Goal: Task Accomplishment & Management: Manage account settings

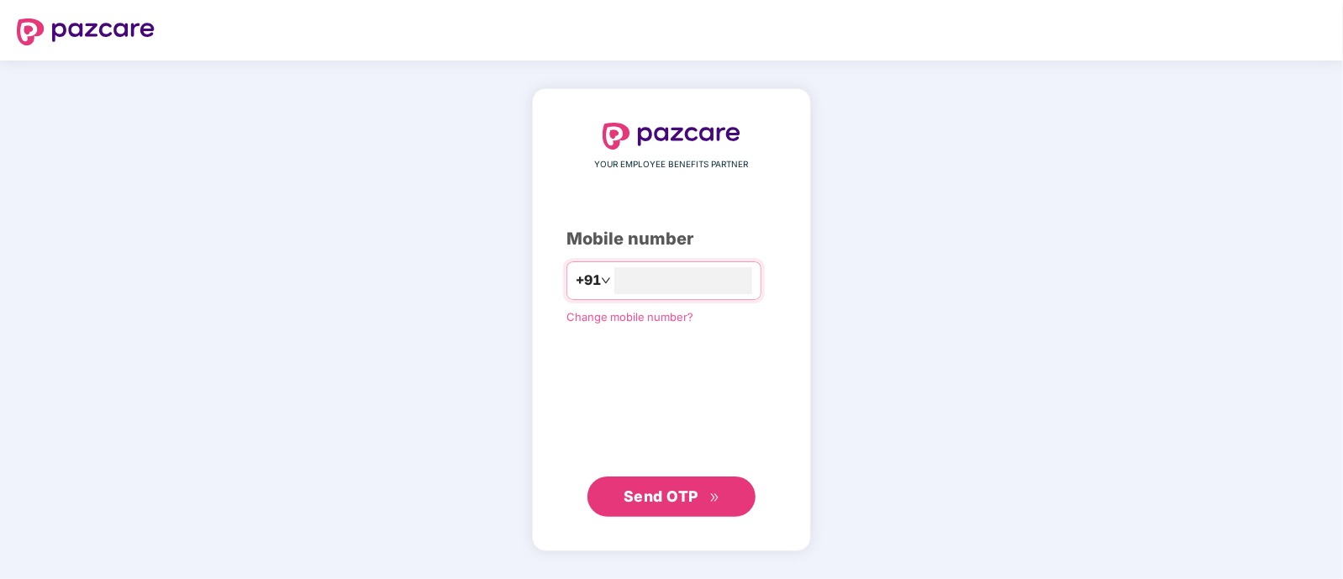
type input "**********"
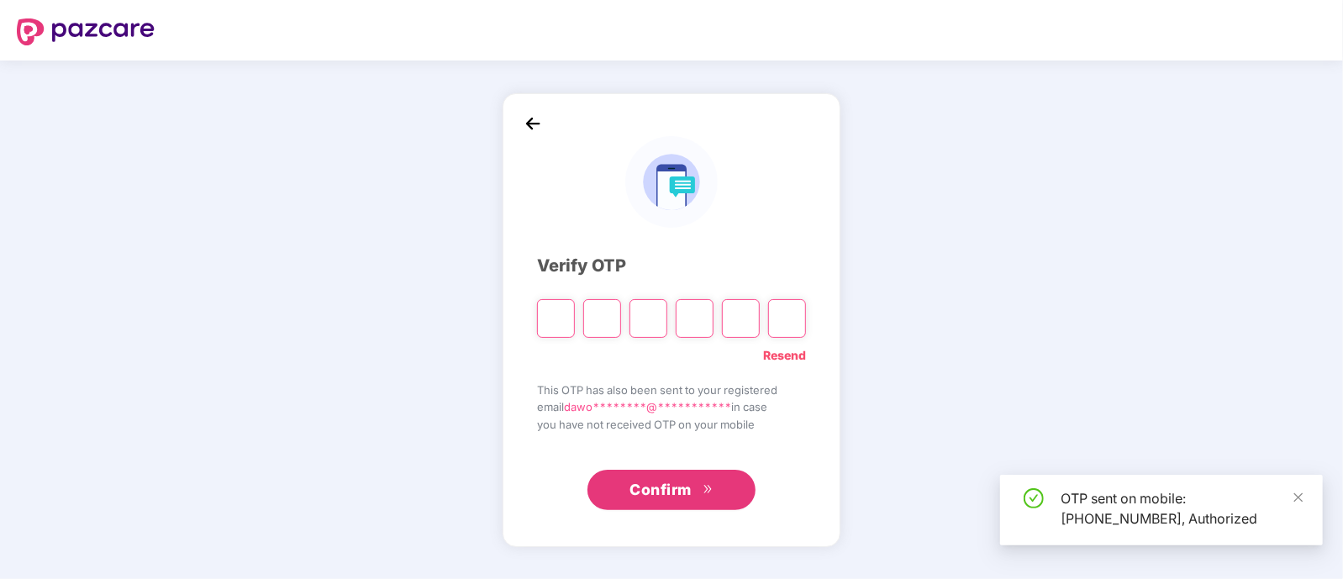
type input "*"
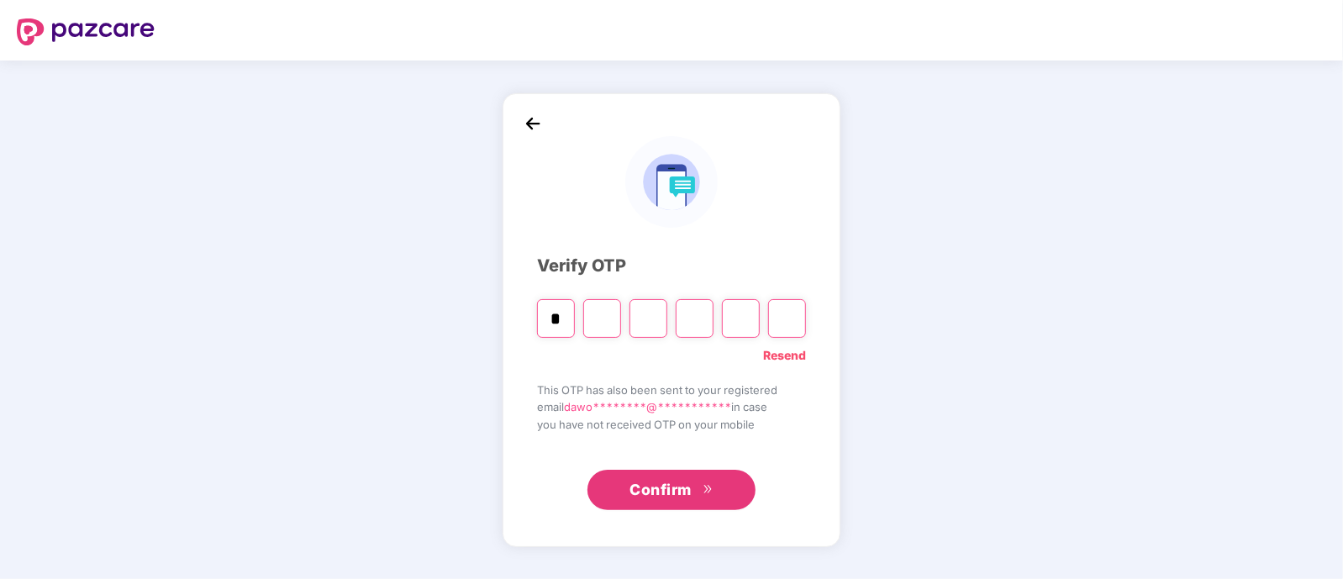
type input "*"
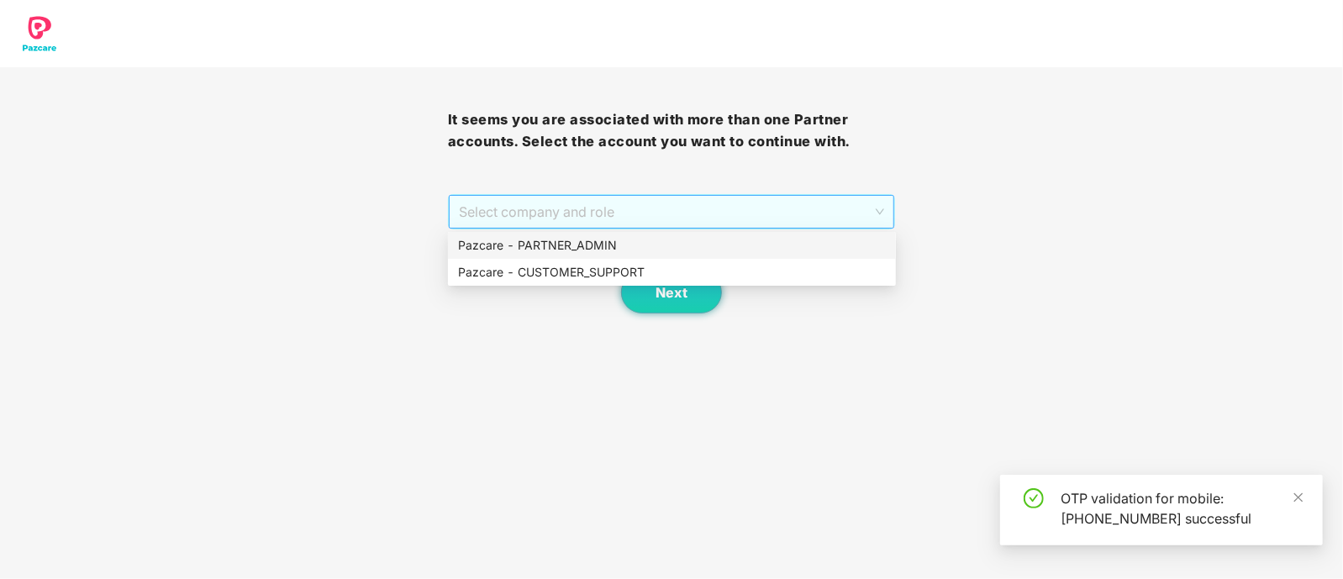
click at [577, 216] on span "Select company and role" at bounding box center [672, 212] width 426 height 32
click at [578, 241] on div "Pazcare - PARTNER_ADMIN" at bounding box center [672, 245] width 428 height 18
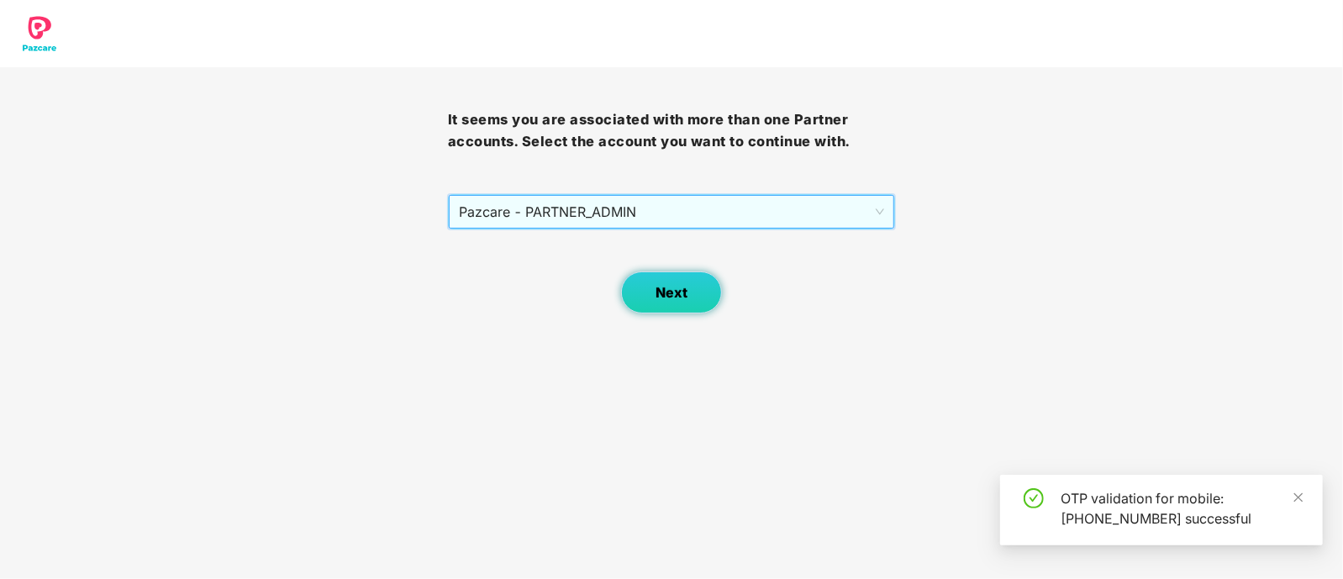
click at [657, 294] on span "Next" at bounding box center [672, 293] width 32 height 16
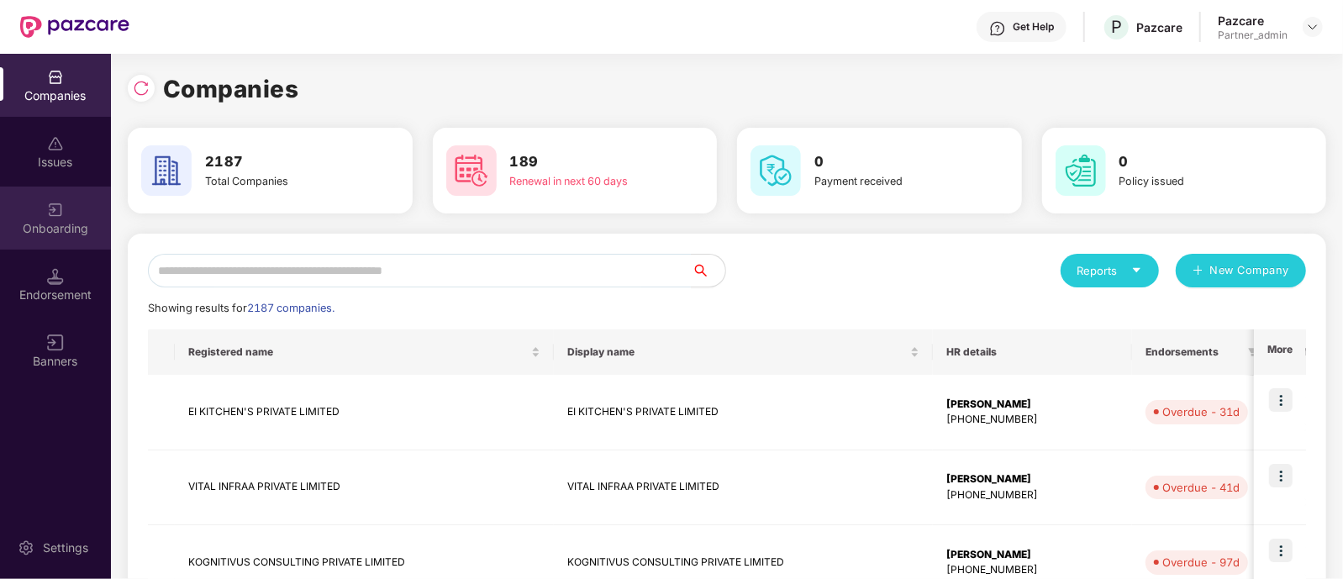
click at [60, 235] on div "Onboarding" at bounding box center [55, 228] width 111 height 17
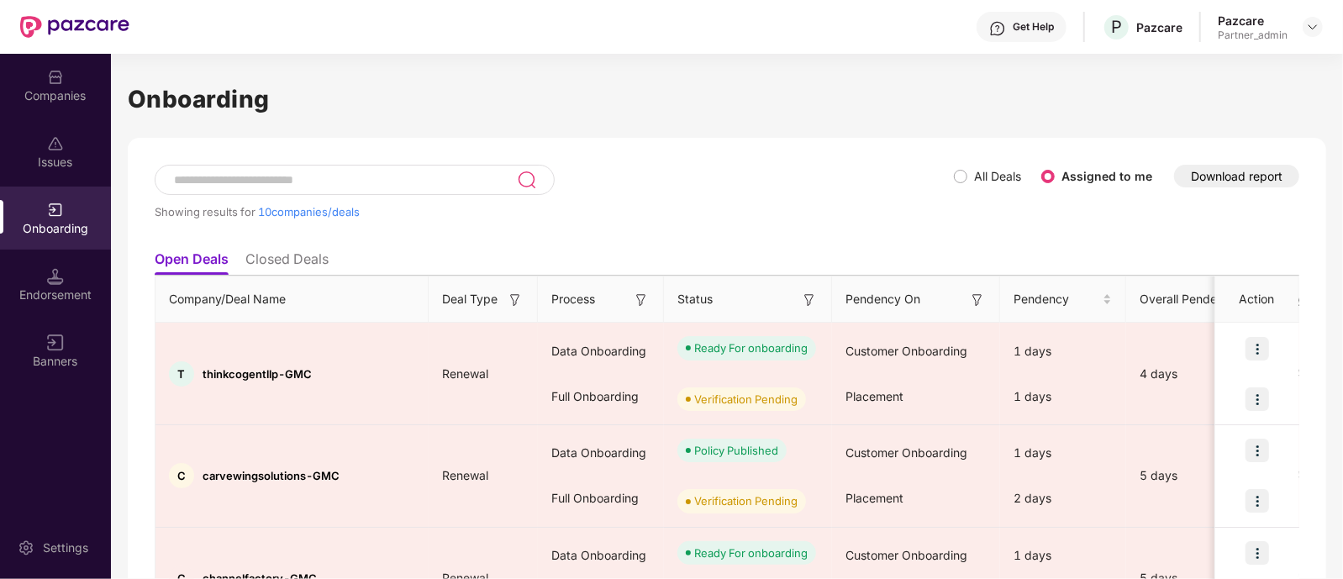
click at [519, 297] on img at bounding box center [515, 300] width 17 height 17
click at [643, 296] on img at bounding box center [641, 300] width 17 height 17
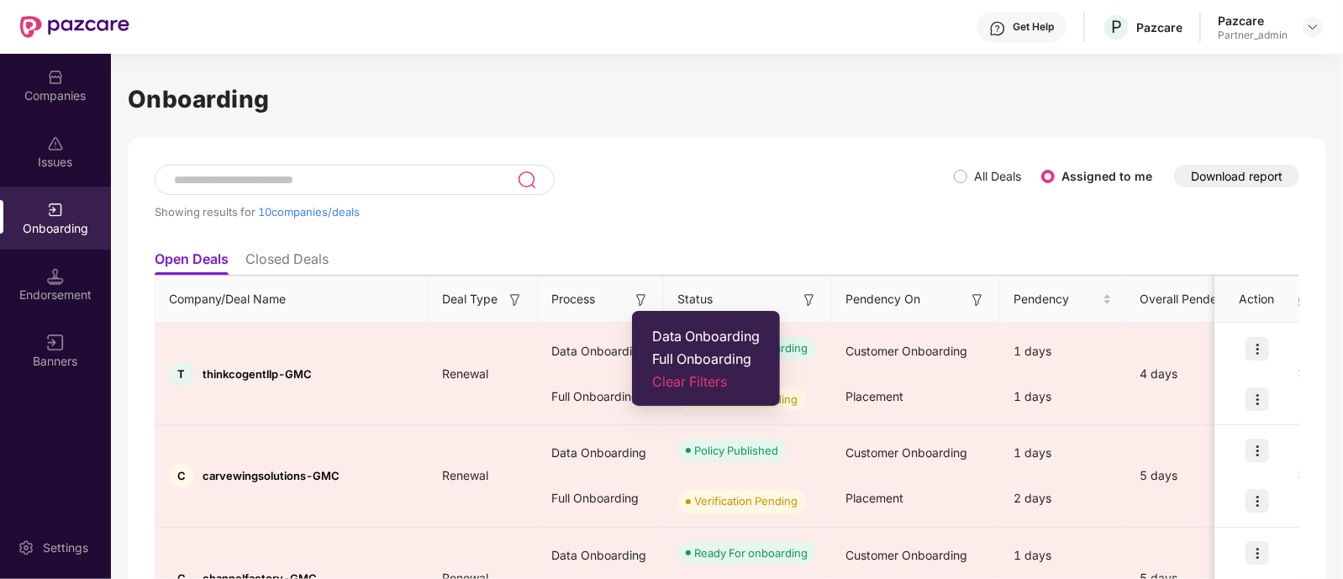
click at [660, 330] on span "Data Onboarding" at bounding box center [706, 336] width 108 height 17
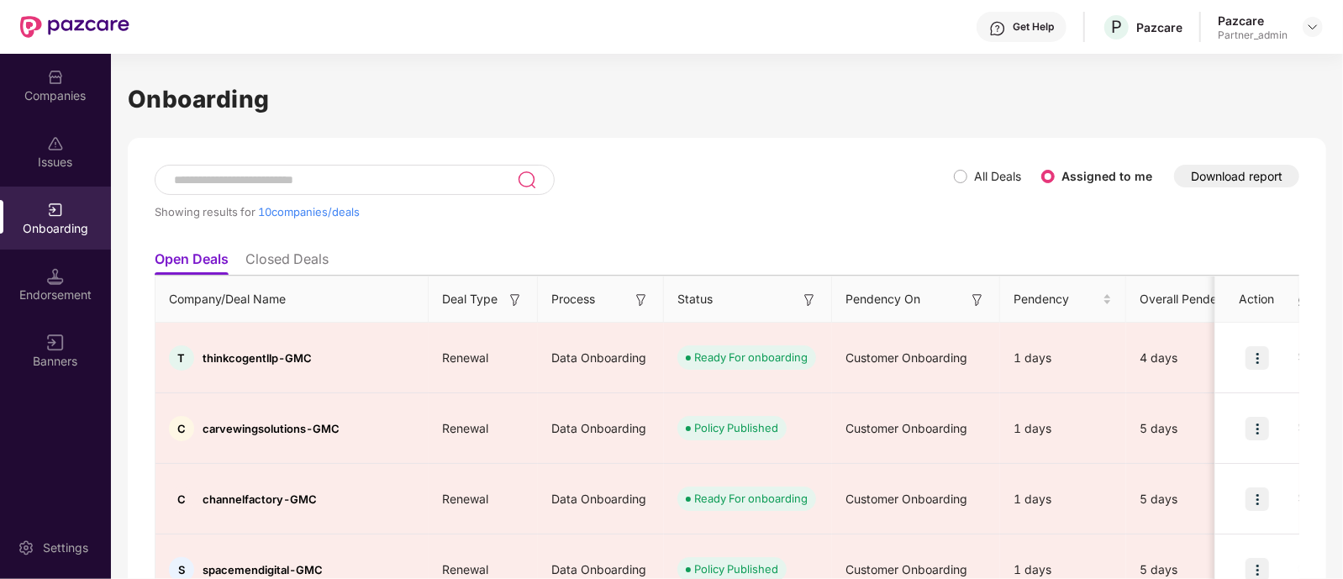
click at [807, 301] on img at bounding box center [809, 300] width 17 height 17
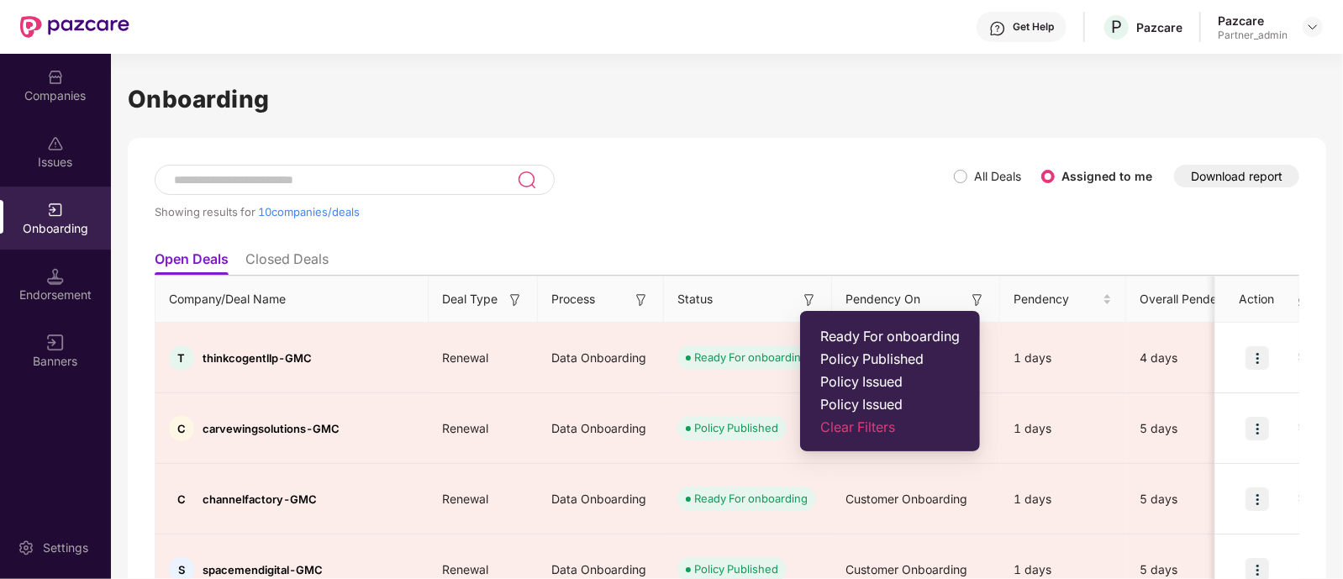
click at [836, 332] on span "Ready For onboarding" at bounding box center [890, 336] width 140 height 17
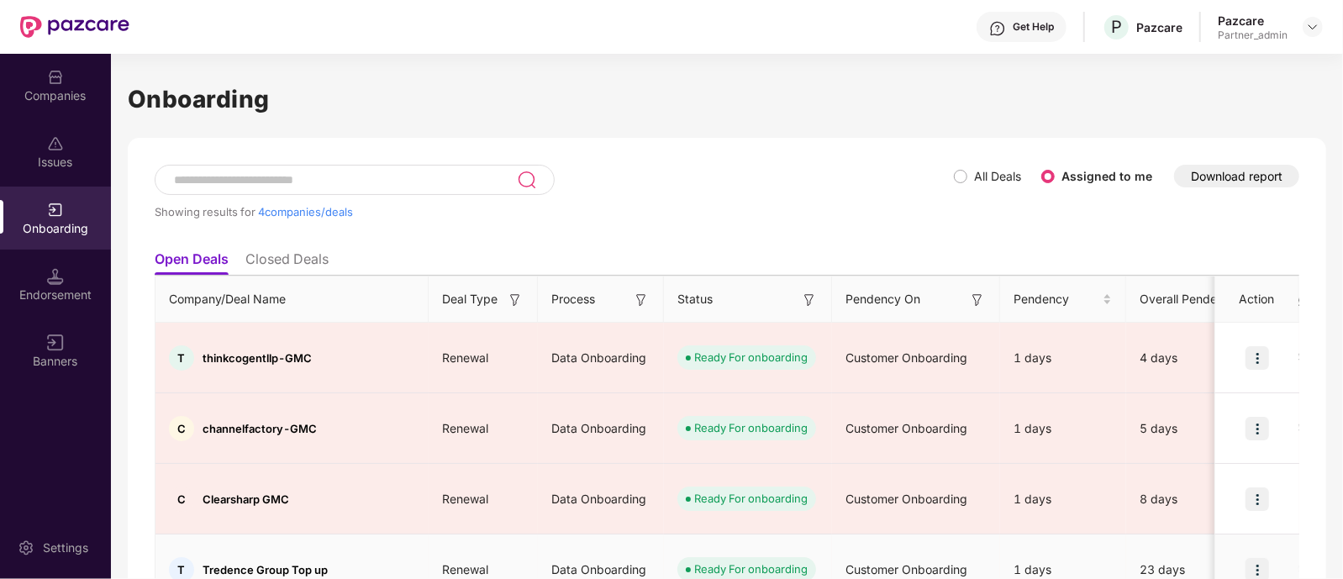
click at [1254, 558] on img at bounding box center [1258, 570] width 24 height 24
